Goal: Navigation & Orientation: Find specific page/section

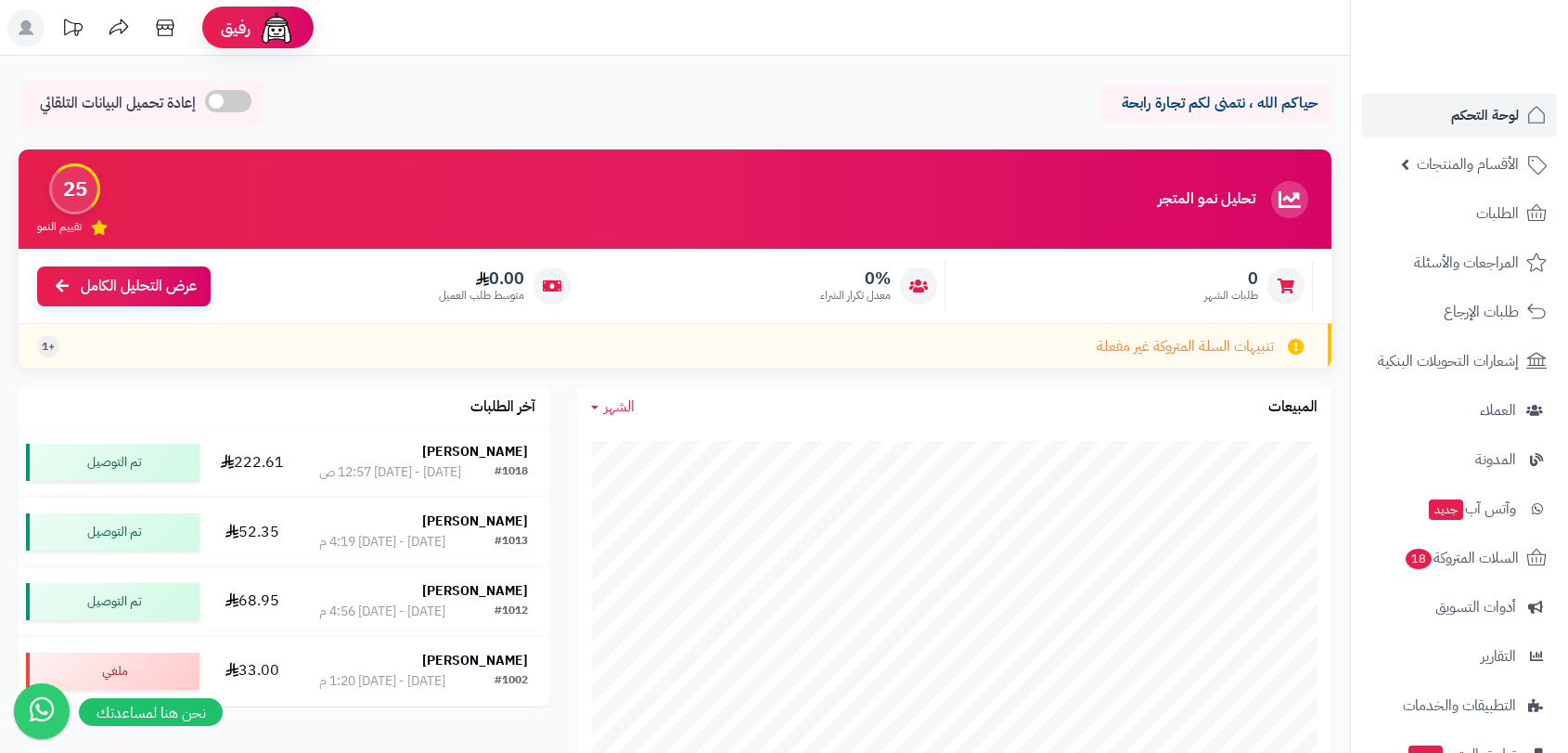
scroll to position [619, 0]
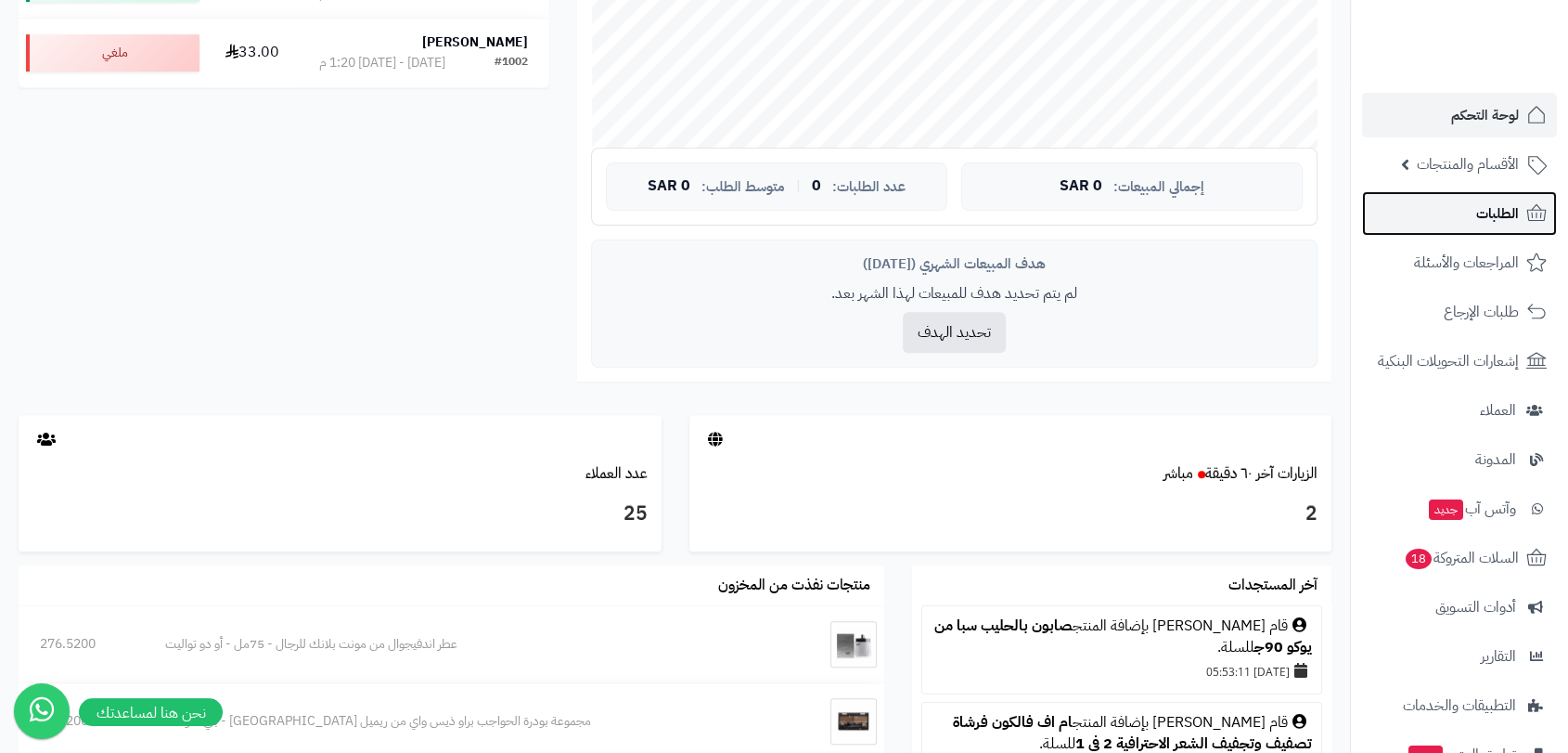
click at [1497, 219] on span "الطلبات" at bounding box center [1498, 213] width 43 height 26
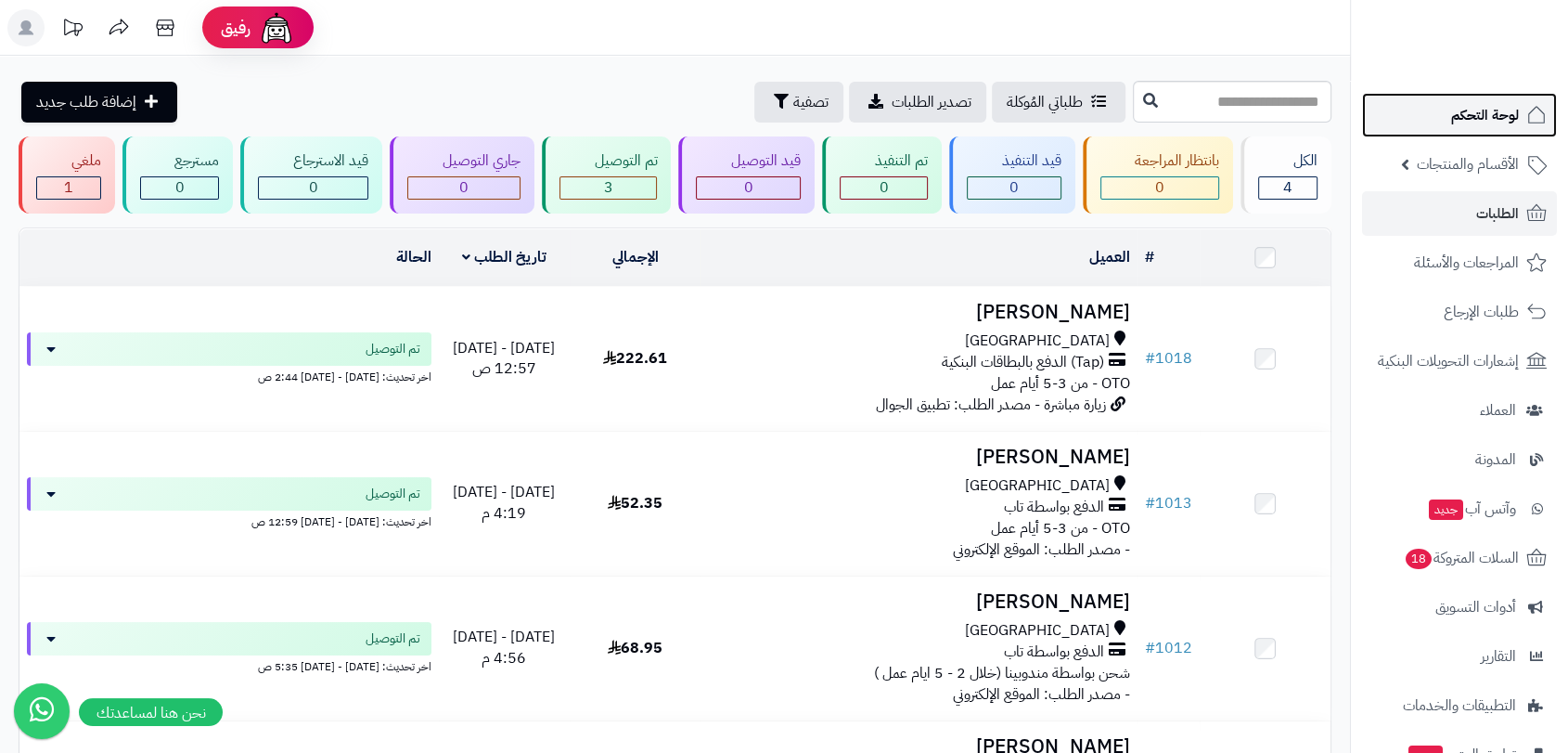
click at [1486, 119] on span "لوحة التحكم" at bounding box center [1485, 115] width 68 height 26
